Goal: Transaction & Acquisition: Purchase product/service

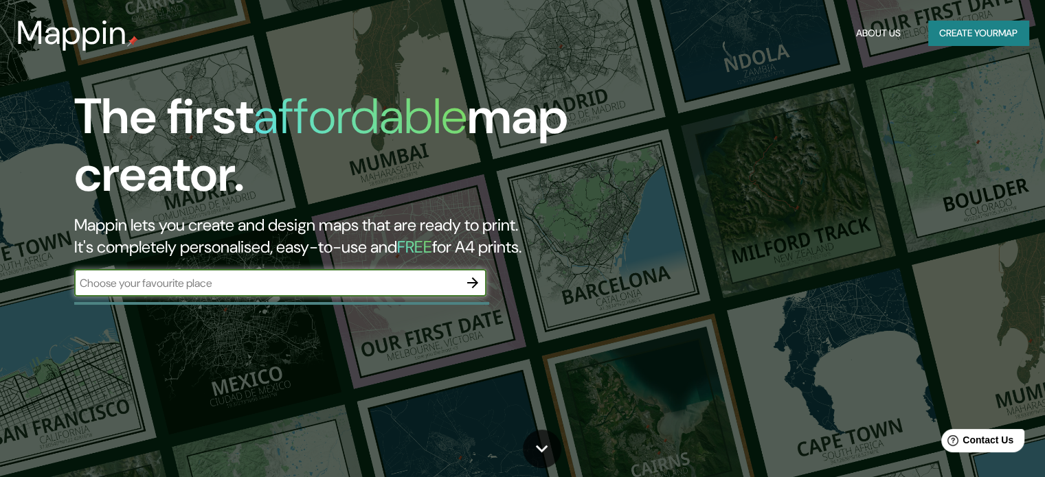
click at [420, 291] on input "text" at bounding box center [266, 283] width 385 height 16
type input "colima"
click at [475, 283] on icon "button" at bounding box center [472, 282] width 11 height 11
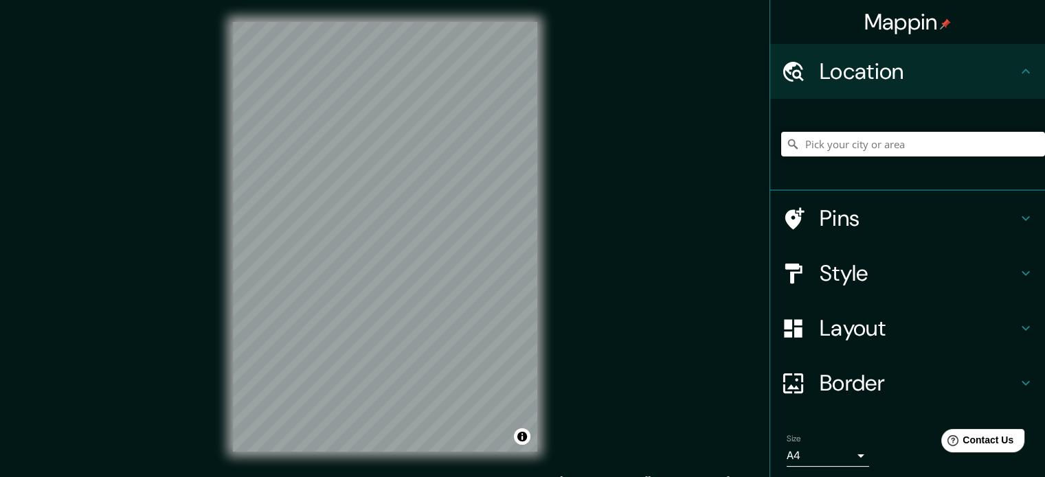
click at [837, 141] on input "Pick your city or area" at bounding box center [913, 144] width 264 height 25
type input "c"
click at [1024, 62] on div "Location" at bounding box center [907, 71] width 275 height 55
click at [1017, 71] on icon at bounding box center [1025, 71] width 16 height 16
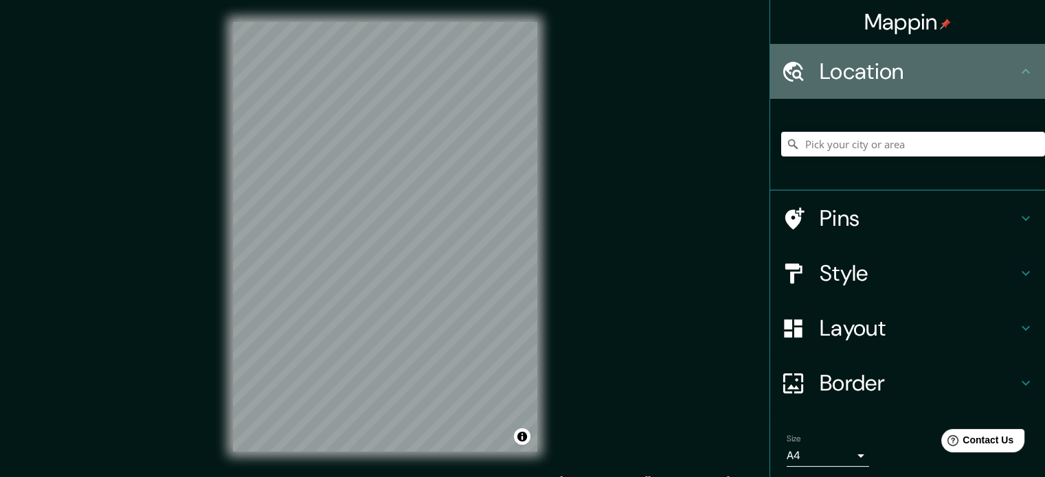
click at [1021, 71] on icon at bounding box center [1025, 71] width 8 height 5
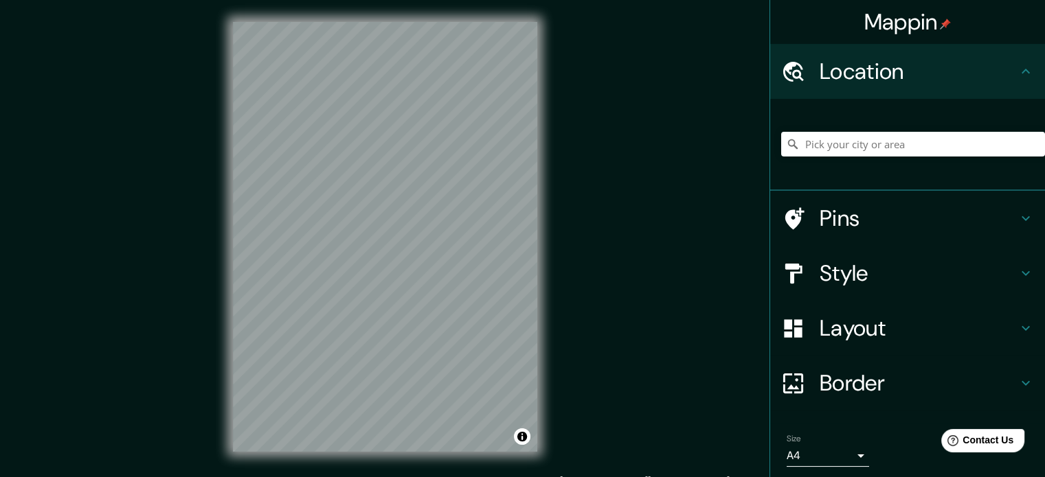
click at [884, 82] on h4 "Location" at bounding box center [918, 71] width 198 height 27
click at [648, 155] on div "Mappin Location Pins Style Layout Border Choose a border. Hint : you can make l…" at bounding box center [522, 248] width 1045 height 496
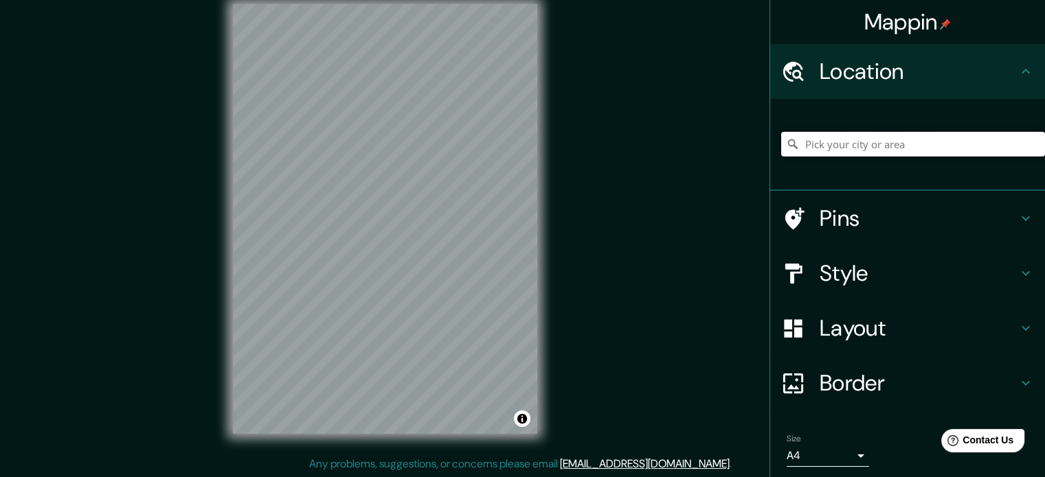
click at [874, 152] on input "Pick your city or area" at bounding box center [913, 144] width 264 height 25
type input "Colima, Colima, [GEOGRAPHIC_DATA]"
click at [220, 282] on div "© Mapbox © OpenStreetMap Improve this map" at bounding box center [385, 219] width 348 height 474
click at [857, 205] on h4 "Pins" at bounding box center [918, 218] width 198 height 27
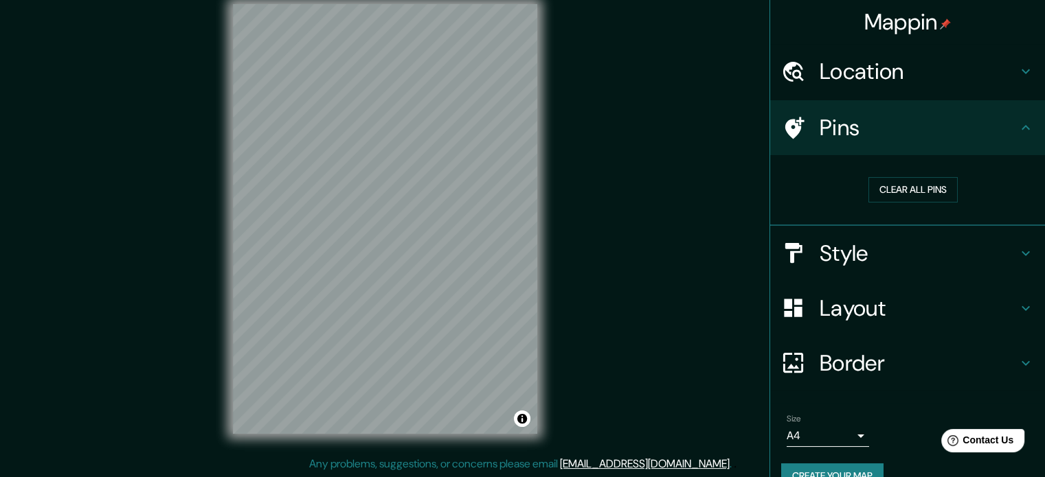
click at [863, 128] on h4 "Pins" at bounding box center [918, 127] width 198 height 27
drag, startPoint x: 863, startPoint y: 249, endPoint x: 822, endPoint y: 236, distance: 42.8
click at [863, 250] on h4 "Style" at bounding box center [918, 253] width 198 height 27
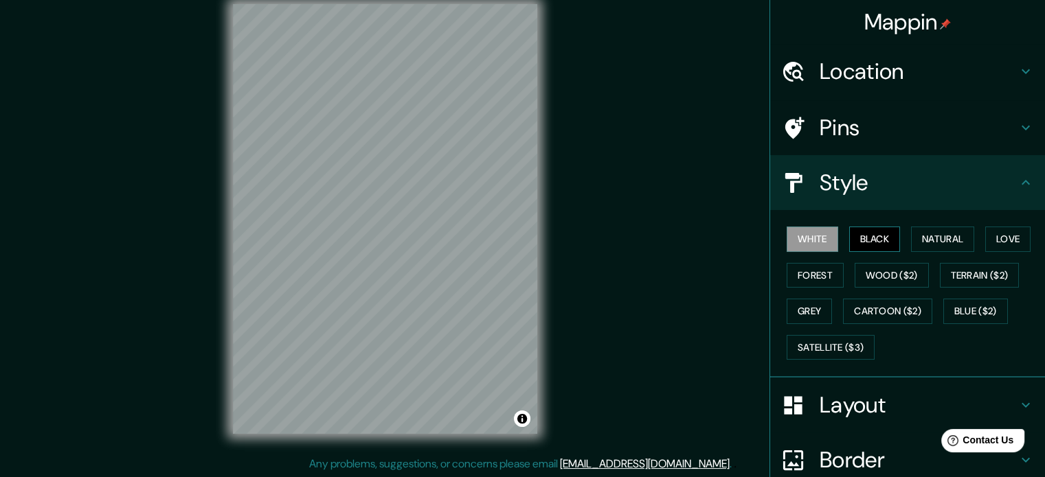
click at [871, 234] on button "Black" at bounding box center [875, 239] width 52 height 25
click at [915, 230] on button "Natural" at bounding box center [942, 239] width 63 height 25
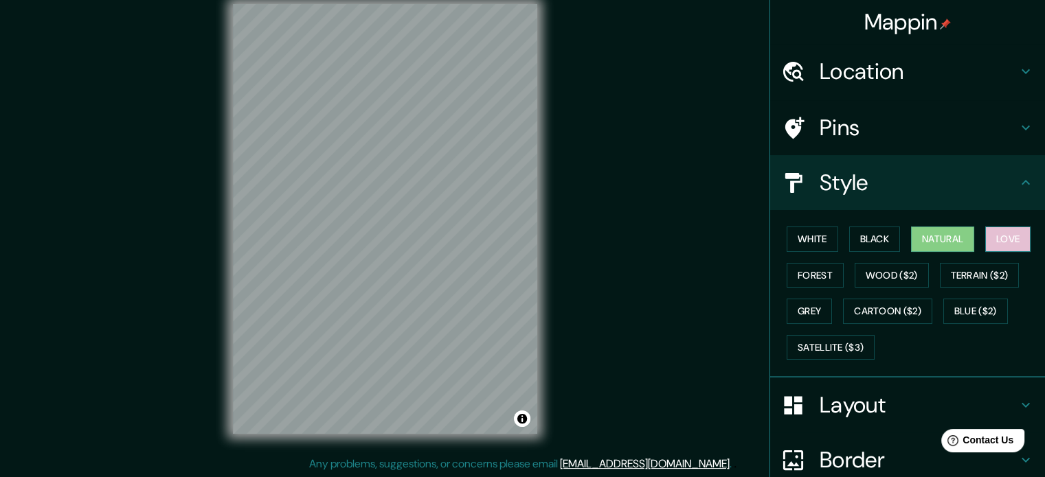
click at [1018, 231] on button "Love" at bounding box center [1007, 239] width 45 height 25
click at [819, 276] on button "Forest" at bounding box center [814, 275] width 57 height 25
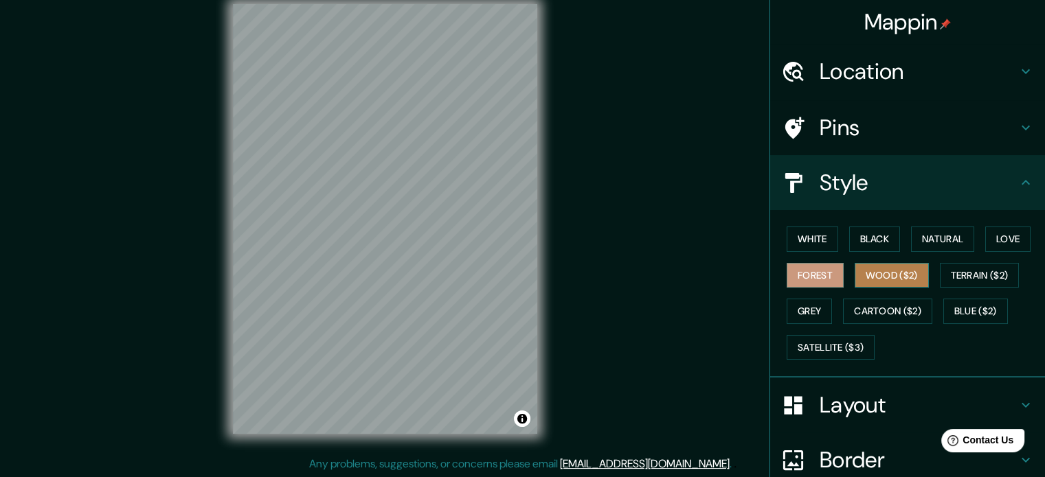
click at [868, 279] on button "Wood ($2)" at bounding box center [891, 275] width 74 height 25
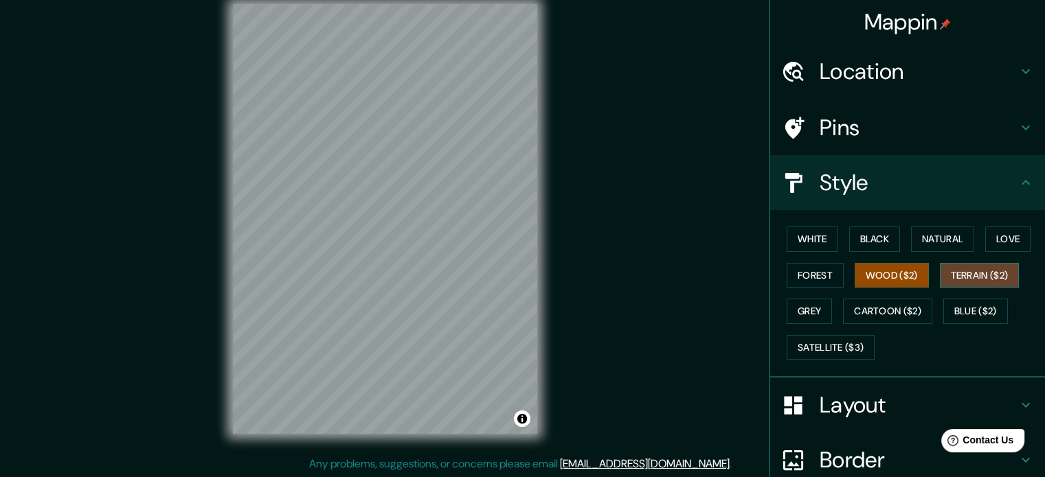
click at [1002, 269] on button "Terrain ($2)" at bounding box center [980, 275] width 80 height 25
click at [967, 303] on button "Blue ($2)" at bounding box center [975, 311] width 65 height 25
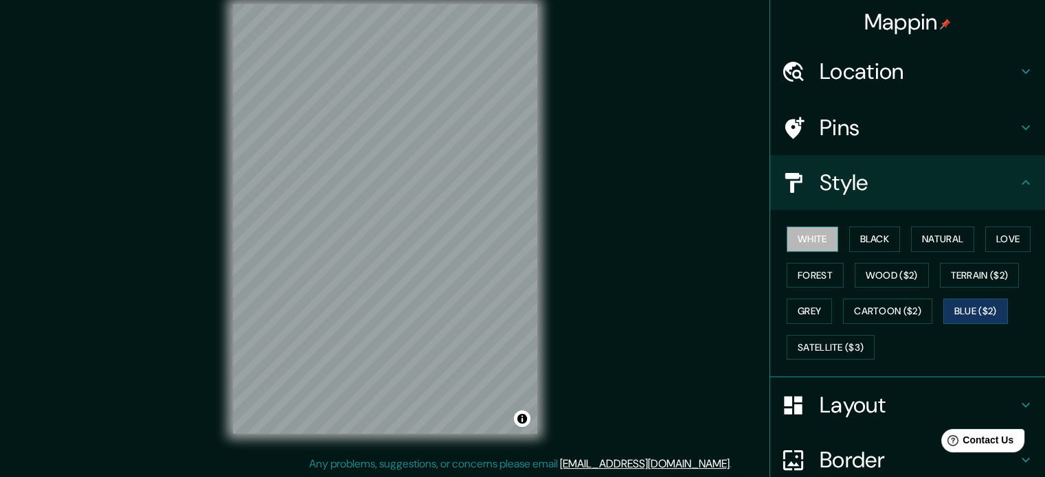
click at [817, 241] on button "White" at bounding box center [812, 239] width 52 height 25
click at [882, 272] on button "Wood ($2)" at bounding box center [891, 275] width 74 height 25
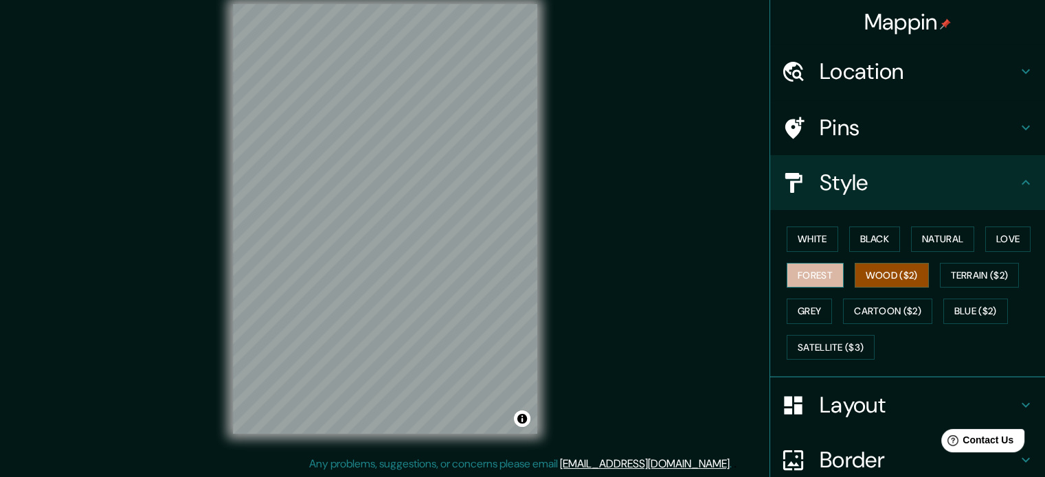
click at [809, 276] on button "Forest" at bounding box center [814, 275] width 57 height 25
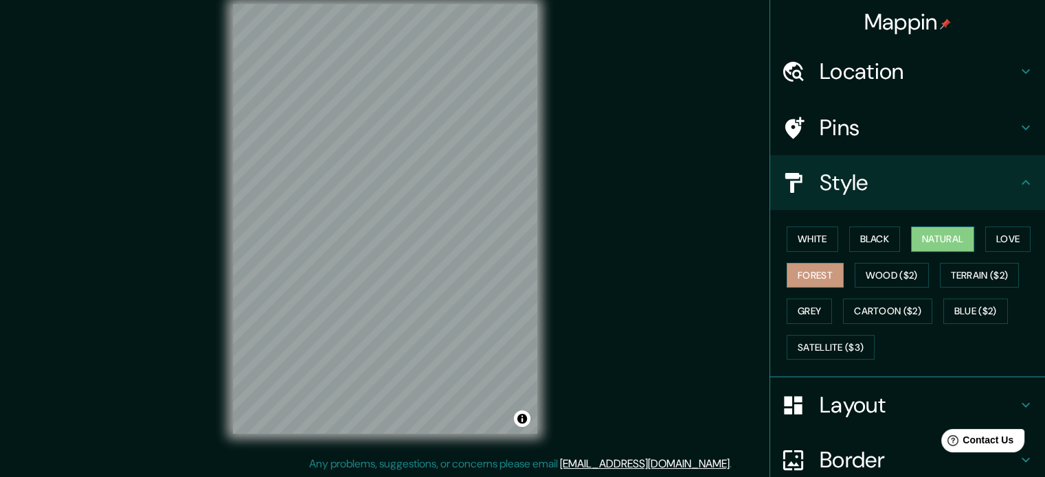
click at [961, 236] on button "Natural" at bounding box center [942, 239] width 63 height 25
click at [810, 272] on button "Forest" at bounding box center [814, 275] width 57 height 25
click at [521, 422] on button "Toggle attribution" at bounding box center [522, 419] width 16 height 16
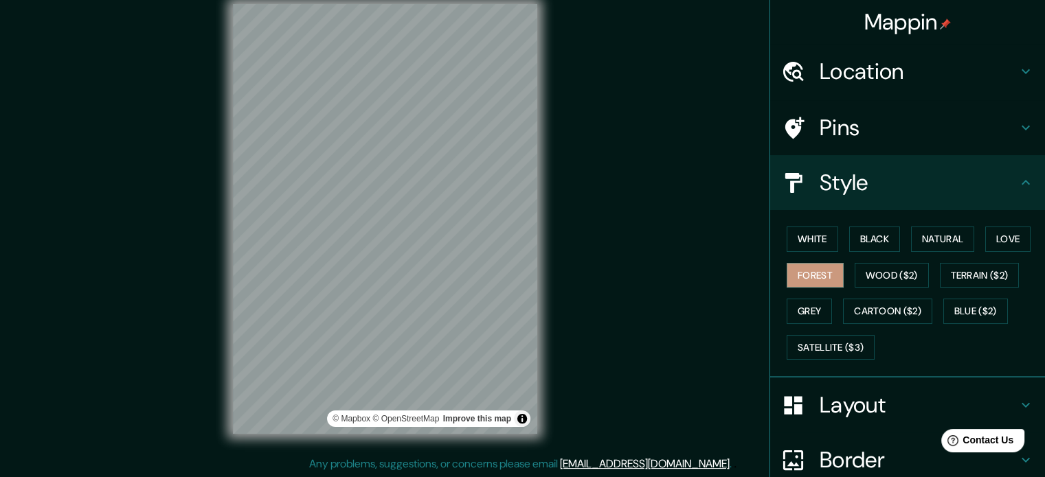
click at [511, 415] on div "© Mapbox © OpenStreetMap Improve this map" at bounding box center [428, 419] width 203 height 16
click at [602, 348] on div "Mappin Location [GEOGRAPHIC_DATA], [GEOGRAPHIC_DATA], [GEOGRAPHIC_DATA] [GEOGRA…" at bounding box center [522, 230] width 1045 height 496
click at [590, 389] on div "Mappin Location [GEOGRAPHIC_DATA], [GEOGRAPHIC_DATA], [GEOGRAPHIC_DATA] [GEOGRA…" at bounding box center [522, 230] width 1045 height 496
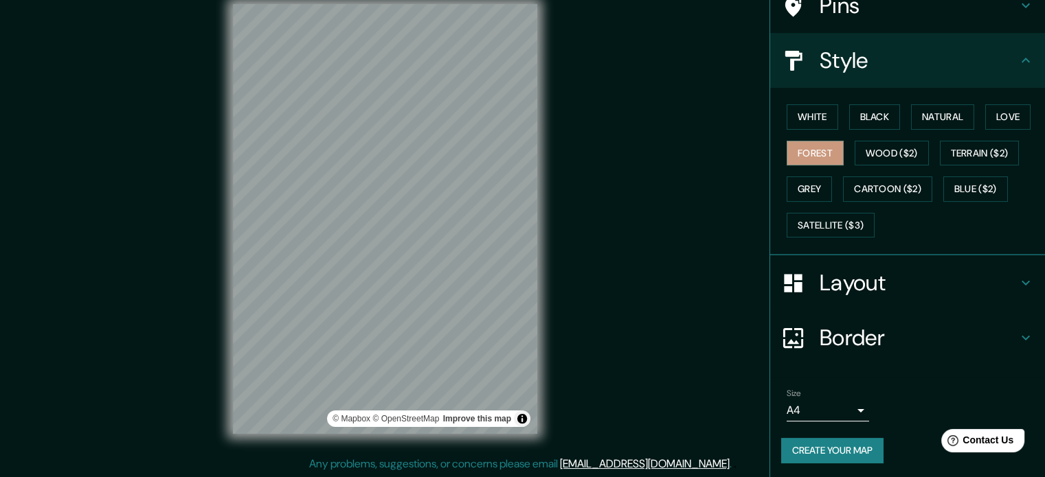
click at [856, 280] on h4 "Layout" at bounding box center [918, 282] width 198 height 27
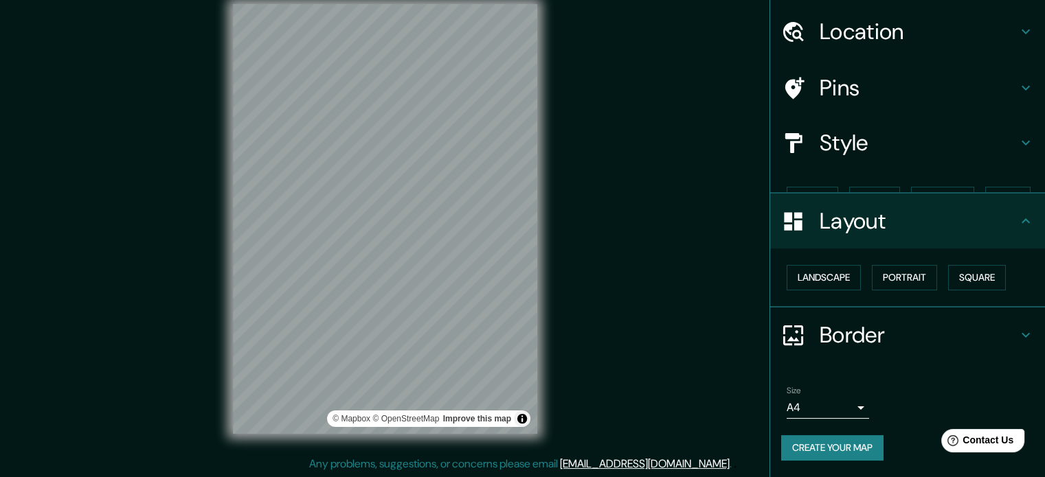
scroll to position [15, 0]
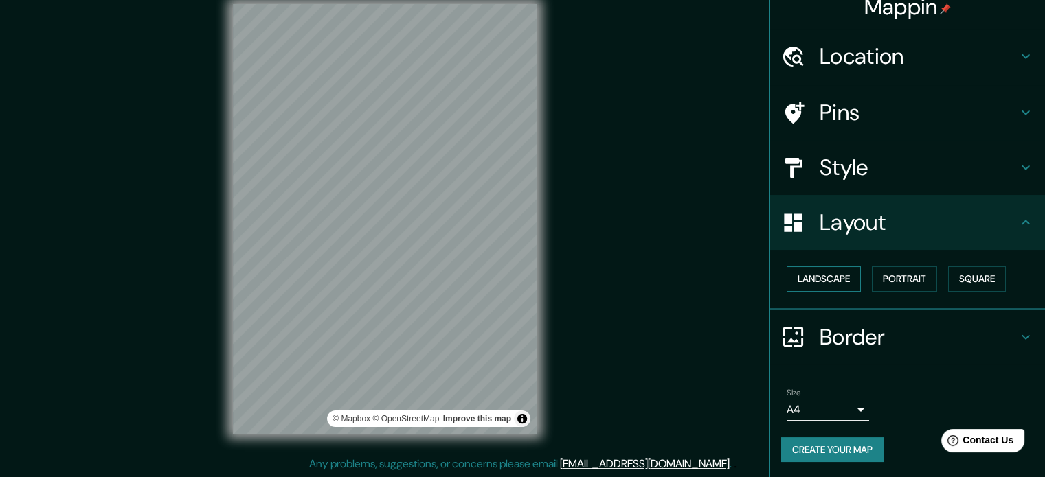
click at [818, 280] on button "Landscape" at bounding box center [823, 278] width 74 height 25
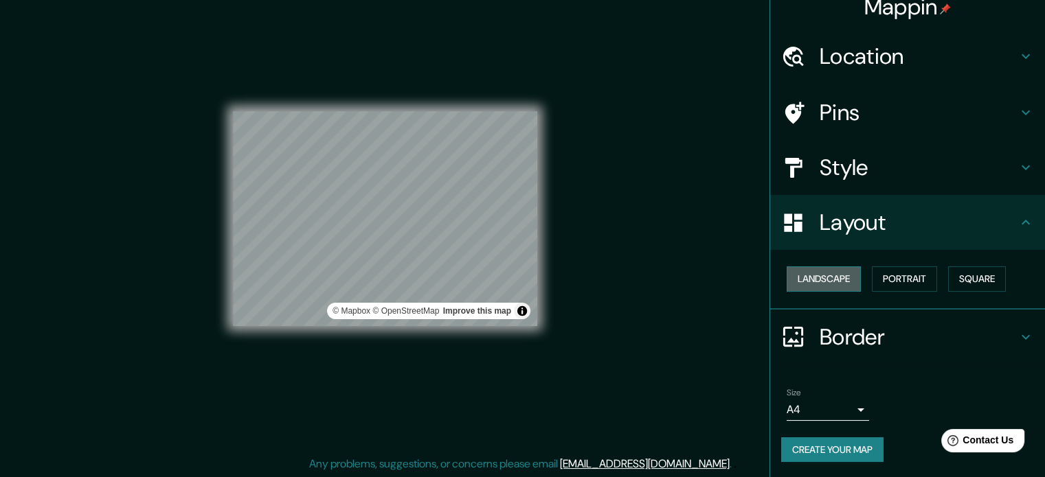
click at [811, 284] on button "Landscape" at bounding box center [823, 278] width 74 height 25
click at [810, 285] on button "Landscape" at bounding box center [823, 278] width 74 height 25
click at [643, 247] on div "Mappin Location [GEOGRAPHIC_DATA], [GEOGRAPHIC_DATA], [GEOGRAPHIC_DATA] [GEOGRA…" at bounding box center [522, 230] width 1045 height 496
click at [849, 343] on h4 "Border" at bounding box center [918, 336] width 198 height 27
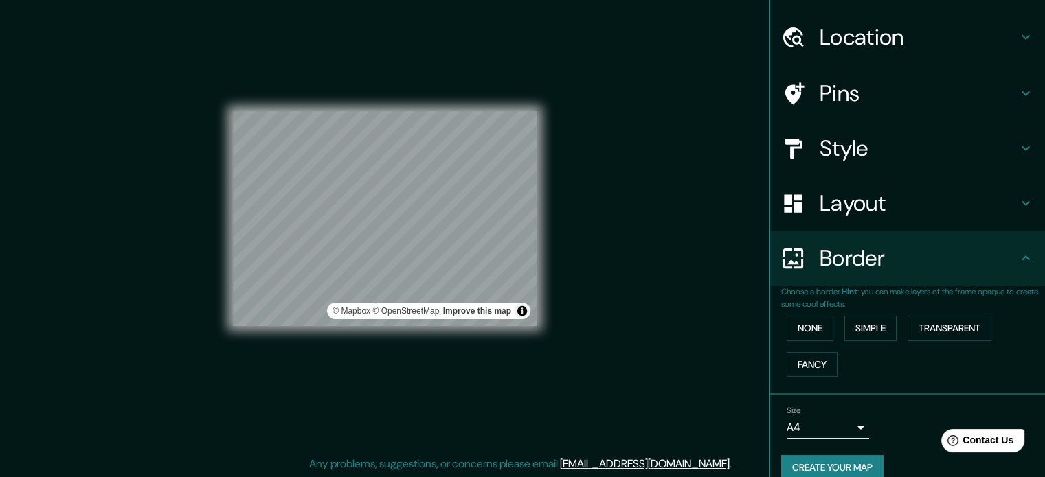
scroll to position [52, 0]
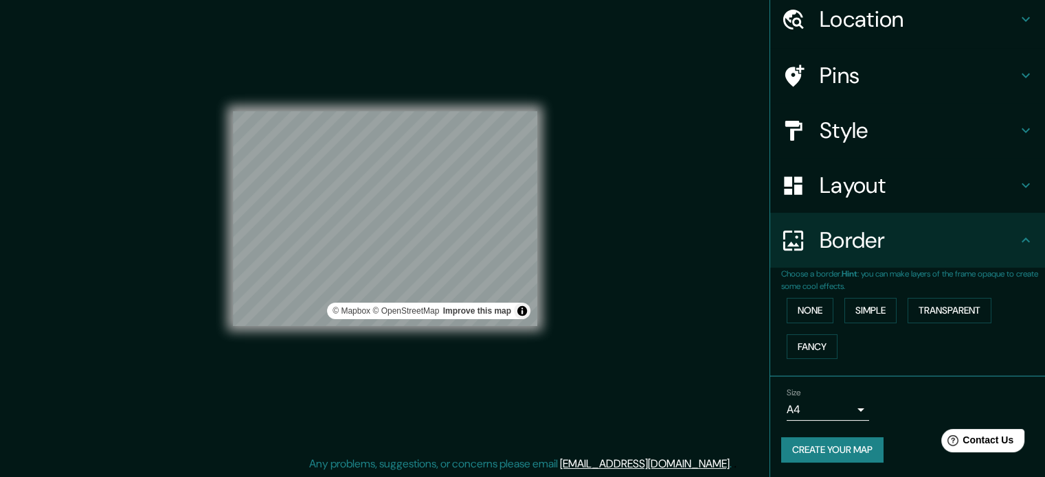
click at [854, 403] on body "Mappin Location [GEOGRAPHIC_DATA], [GEOGRAPHIC_DATA], [GEOGRAPHIC_DATA] [GEOGRA…" at bounding box center [522, 220] width 1045 height 477
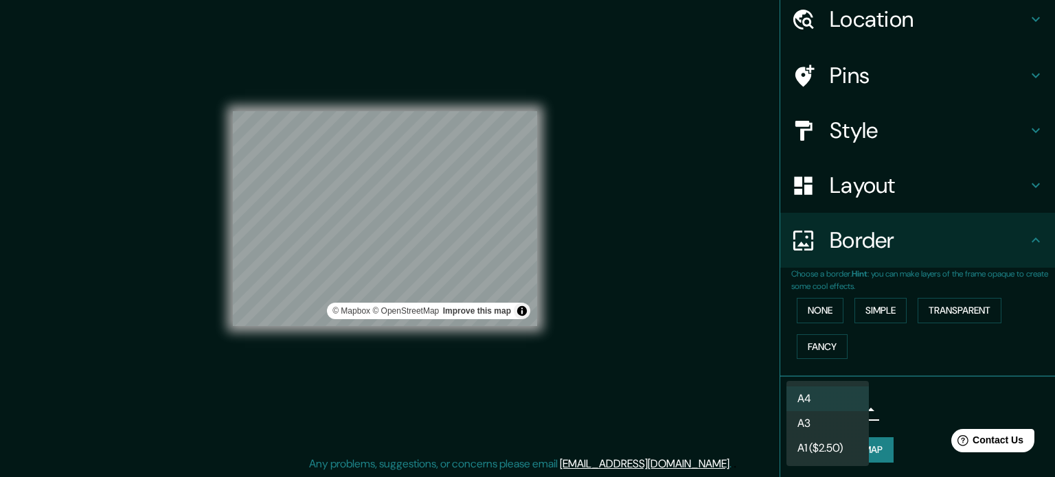
click at [920, 399] on div at bounding box center [527, 238] width 1055 height 477
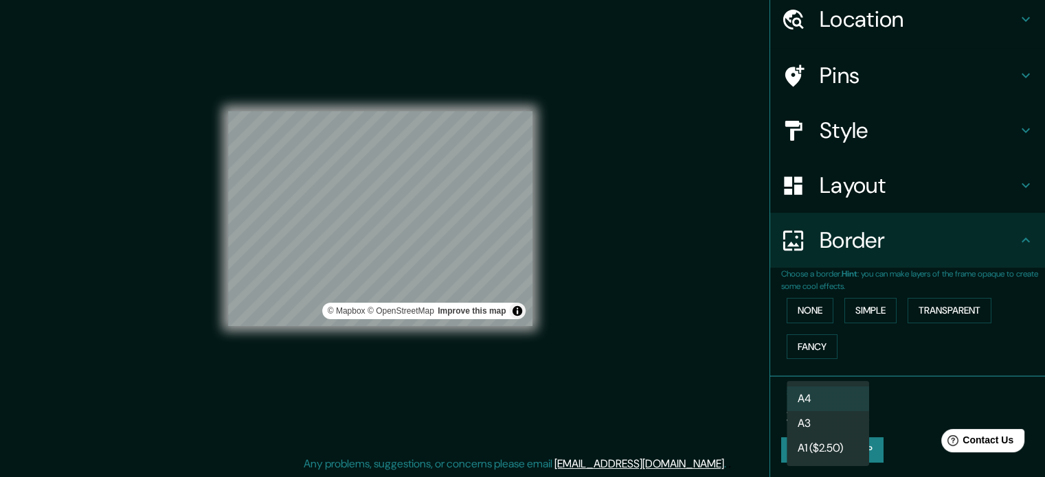
click at [848, 405] on body "Mappin Location [GEOGRAPHIC_DATA], [GEOGRAPHIC_DATA], [GEOGRAPHIC_DATA] [GEOGRA…" at bounding box center [522, 220] width 1045 height 477
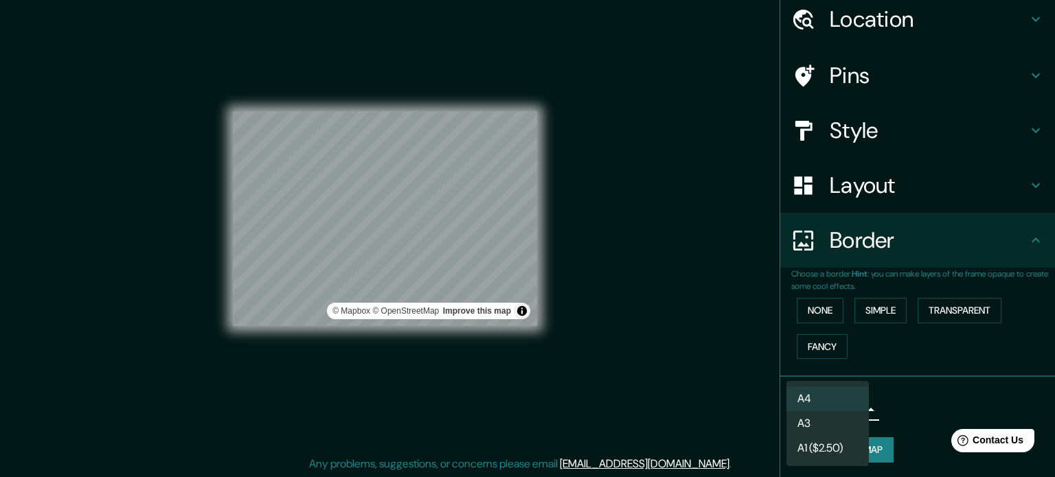
click at [834, 396] on li "A4" at bounding box center [827, 399] width 82 height 25
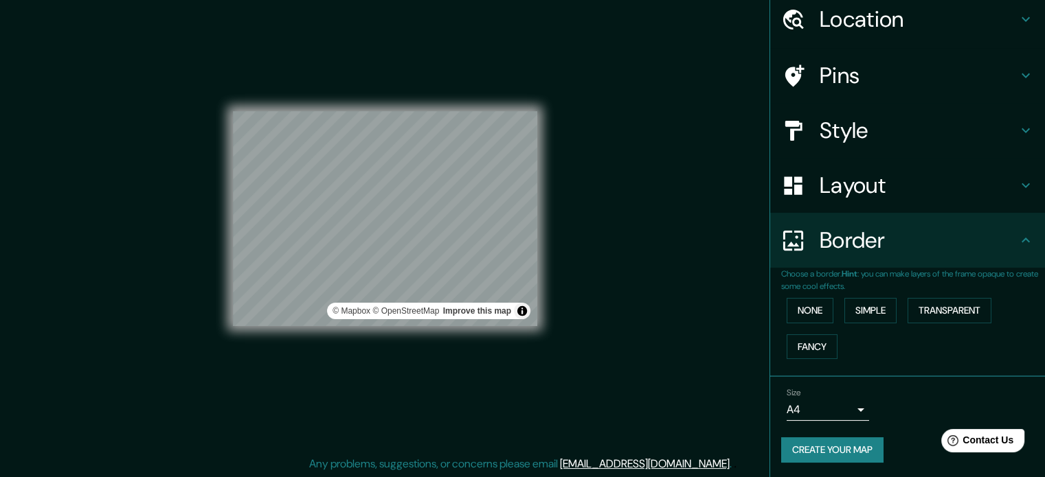
click at [580, 330] on div "Mappin Location [GEOGRAPHIC_DATA], [GEOGRAPHIC_DATA], [GEOGRAPHIC_DATA] [GEOGRA…" at bounding box center [522, 230] width 1045 height 496
click at [523, 310] on button "Toggle attribution" at bounding box center [522, 311] width 16 height 16
click at [648, 336] on div "Mappin Location [GEOGRAPHIC_DATA], [GEOGRAPHIC_DATA], [GEOGRAPHIC_DATA] [GEOGRA…" at bounding box center [522, 230] width 1045 height 496
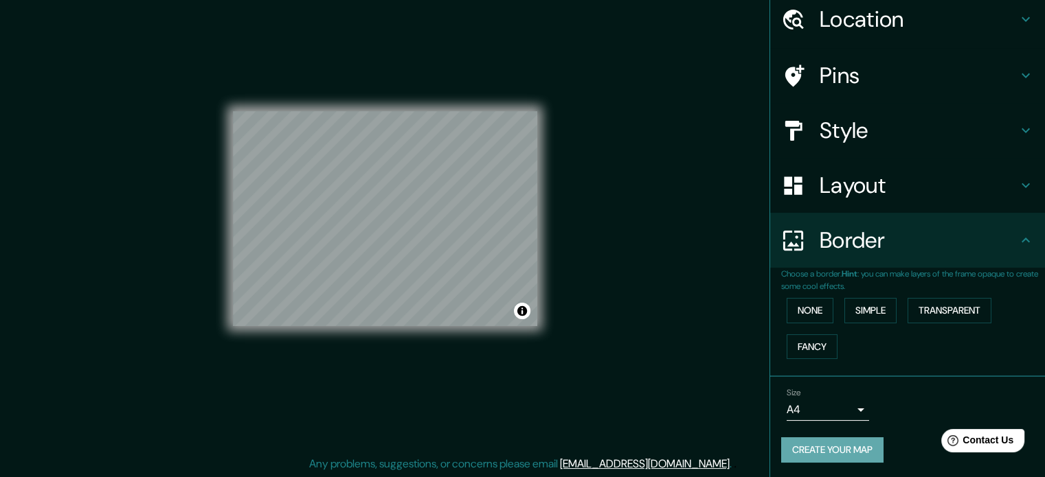
click at [854, 448] on button "Create your map" at bounding box center [832, 449] width 102 height 25
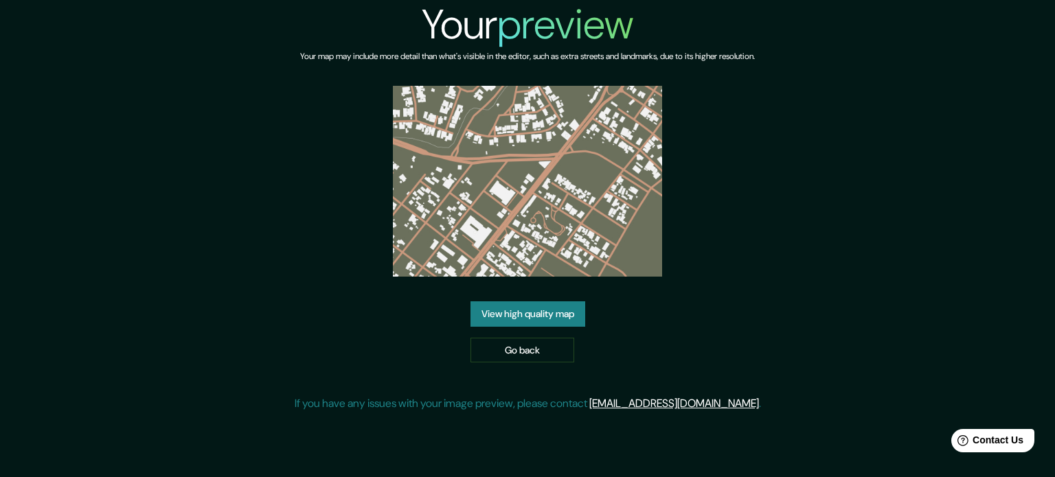
click at [566, 314] on link "View high quality map" at bounding box center [527, 313] width 115 height 25
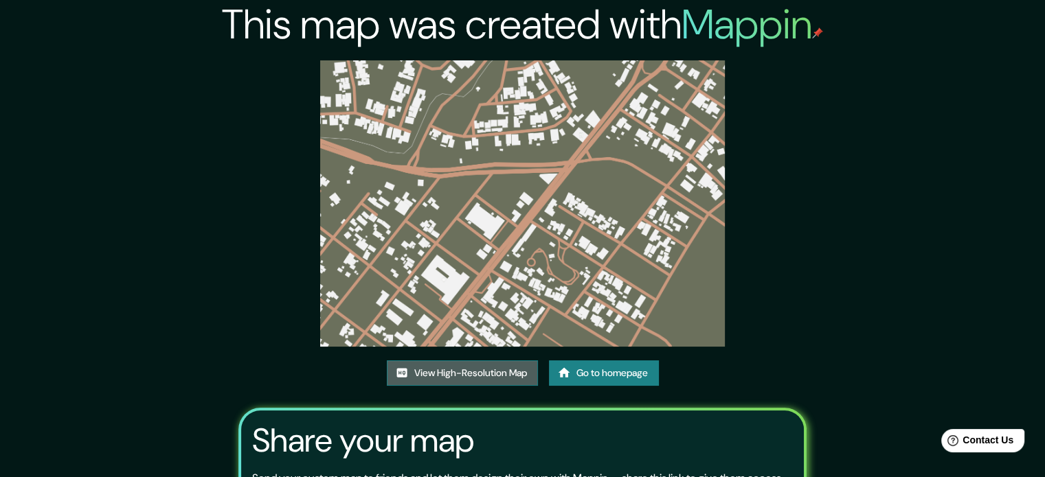
click at [510, 381] on link "View High-Resolution Map" at bounding box center [462, 373] width 151 height 25
click at [823, 170] on div "This map was created with Mappin View High-Resolution Map Go to homepage Share …" at bounding box center [522, 306] width 601 height 613
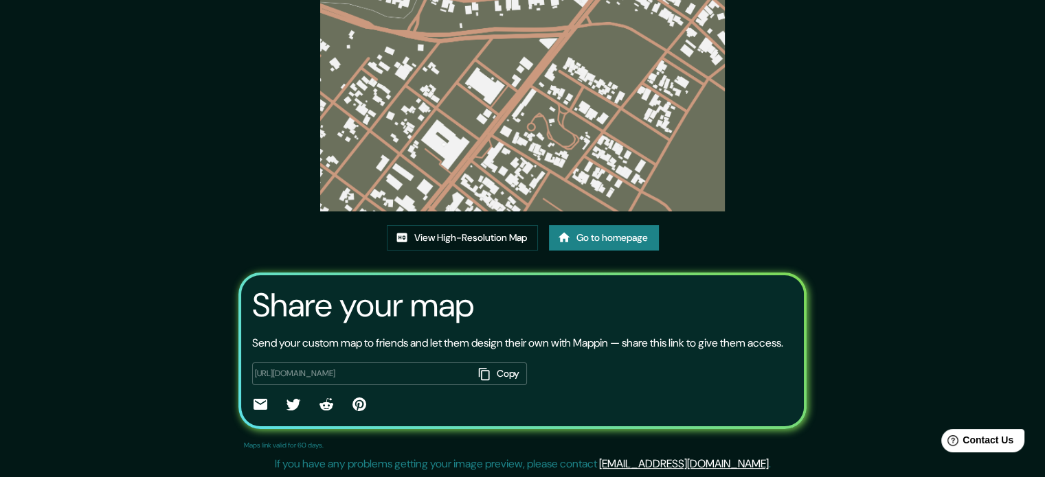
click at [823, 181] on div "This map was created with Mappin View High-Resolution Map Go to homepage Share …" at bounding box center [522, 171] width 601 height 613
click at [492, 231] on link "View High-Resolution Map" at bounding box center [462, 237] width 151 height 25
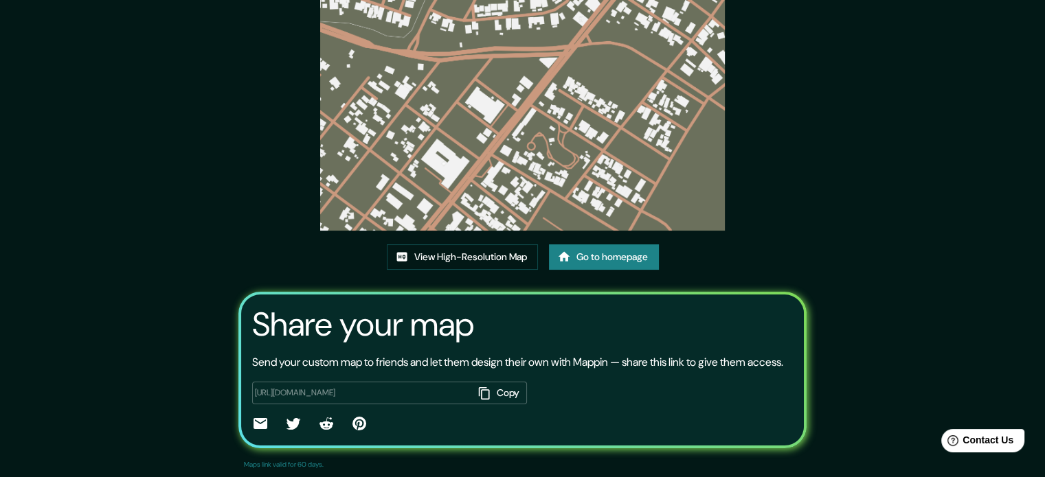
scroll to position [115, 0]
click at [473, 385] on button "Copy" at bounding box center [500, 394] width 54 height 23
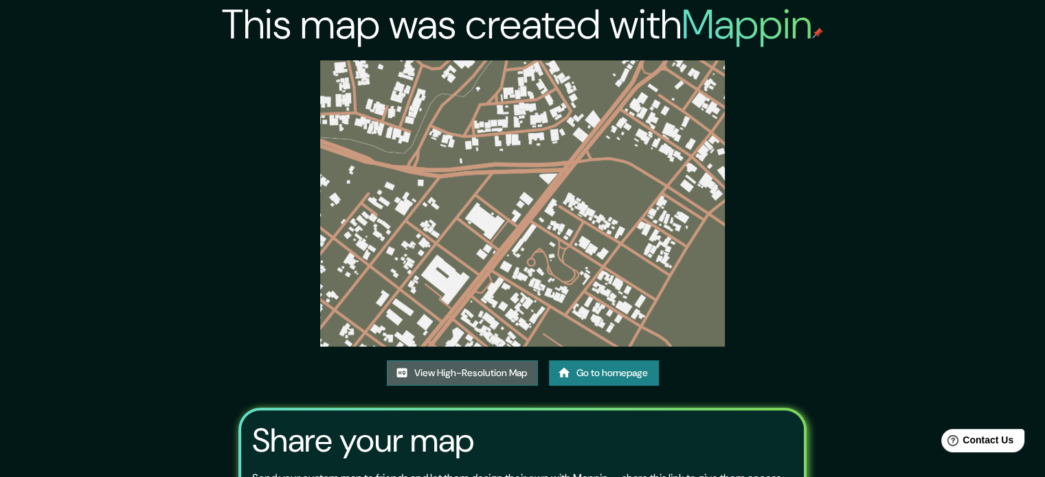
click at [500, 374] on link "View High-Resolution Map" at bounding box center [462, 373] width 151 height 25
click at [435, 378] on link "View High-Resolution Map" at bounding box center [462, 373] width 151 height 25
click at [501, 380] on link "View High-Resolution Map" at bounding box center [462, 373] width 151 height 25
